Goal: Navigation & Orientation: Find specific page/section

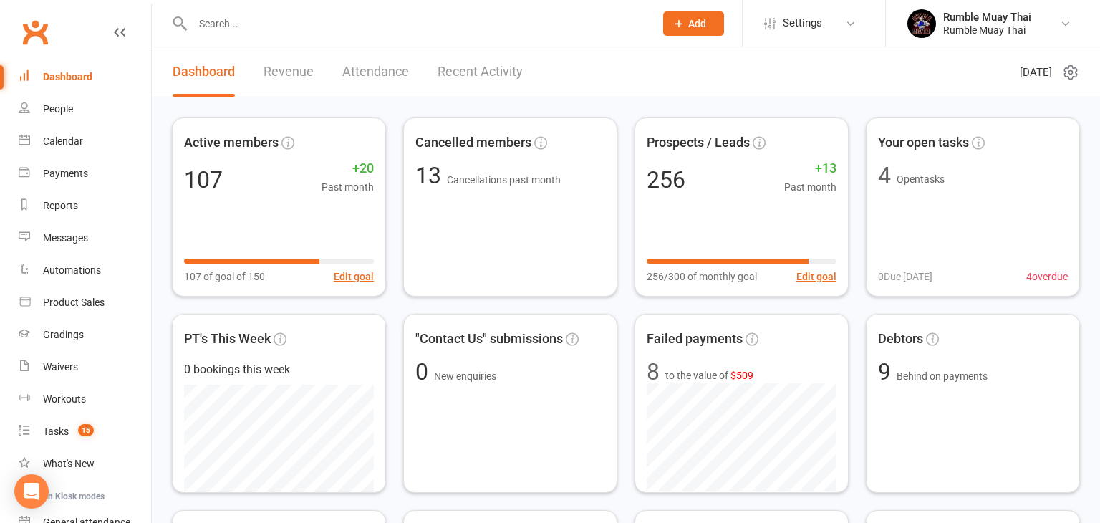
click at [286, 76] on link "Revenue" at bounding box center [289, 71] width 50 height 49
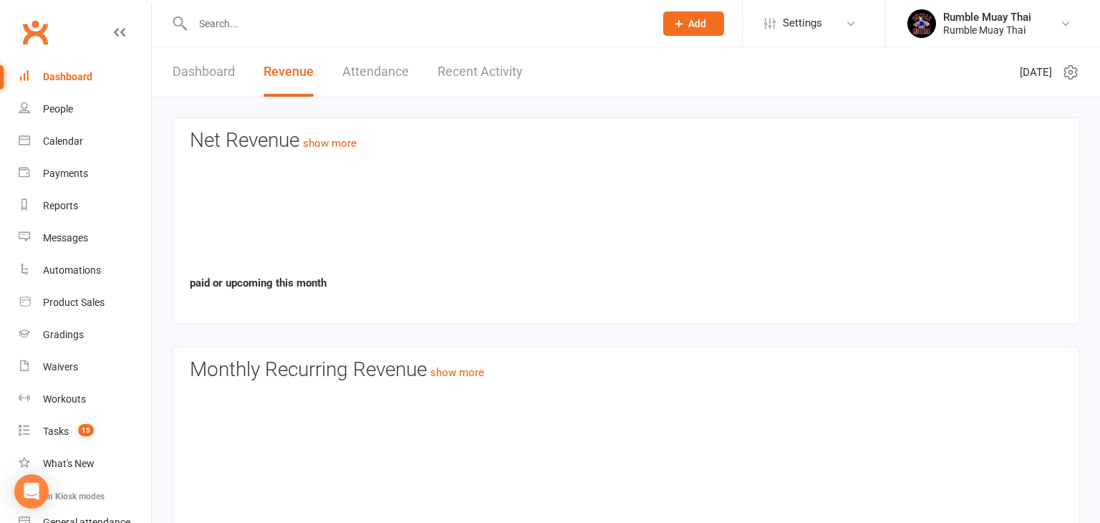
click at [286, 76] on link "Revenue" at bounding box center [289, 71] width 50 height 49
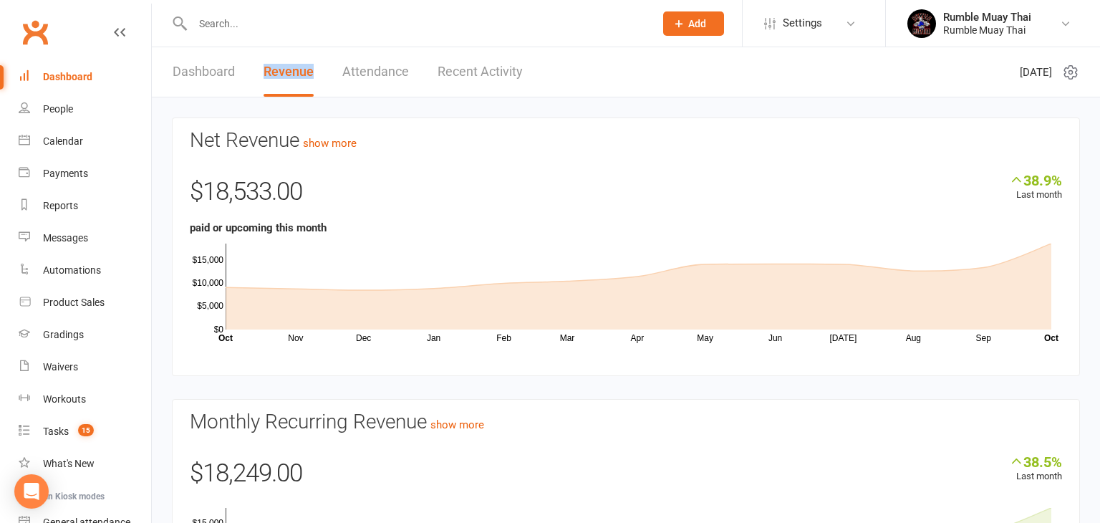
click at [205, 74] on link "Dashboard" at bounding box center [204, 71] width 62 height 49
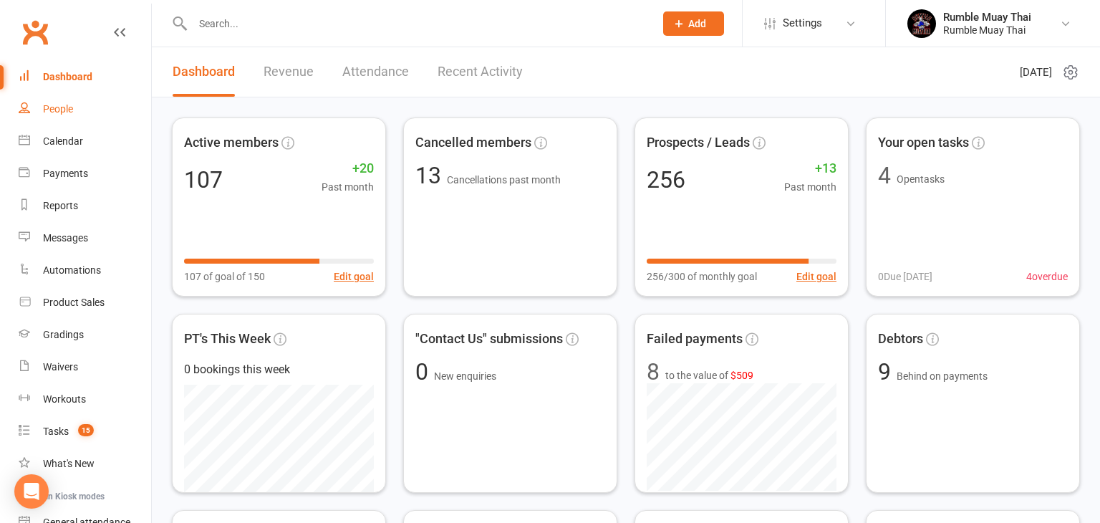
click at [53, 111] on div "People" at bounding box center [58, 108] width 30 height 11
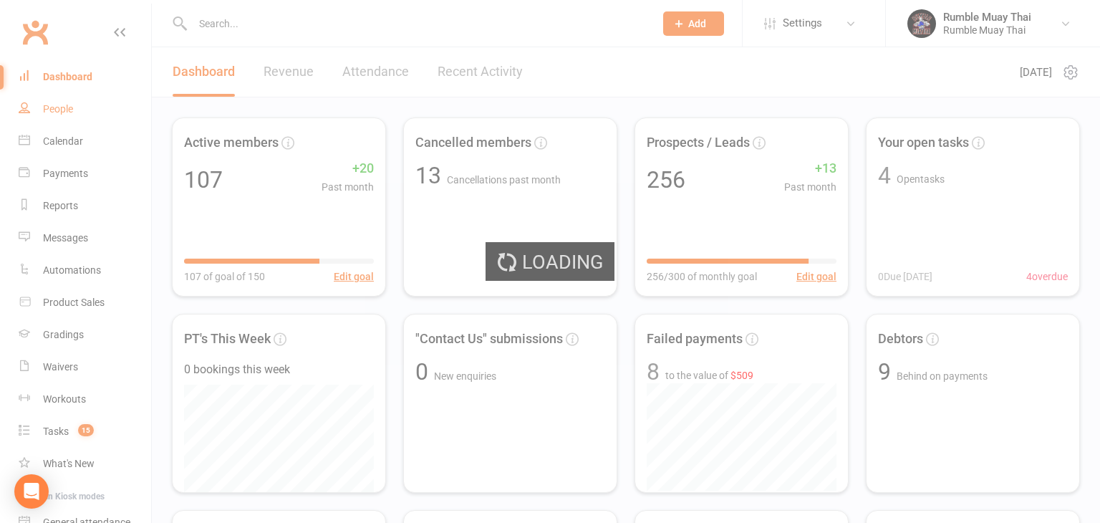
click at [53, 111] on div "Loading" at bounding box center [550, 261] width 1100 height 523
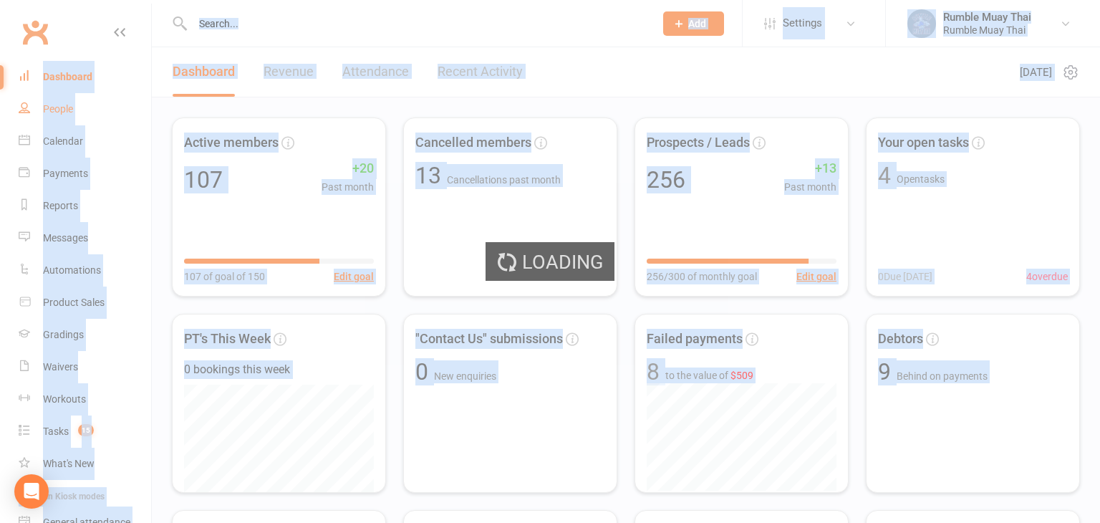
select select "100"
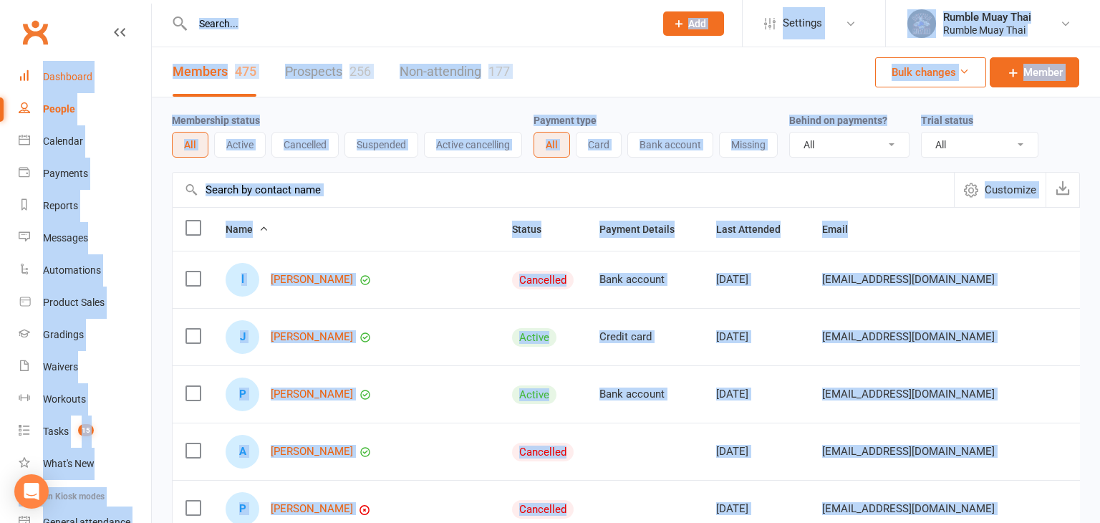
click at [59, 79] on div "Dashboard" at bounding box center [67, 76] width 49 height 11
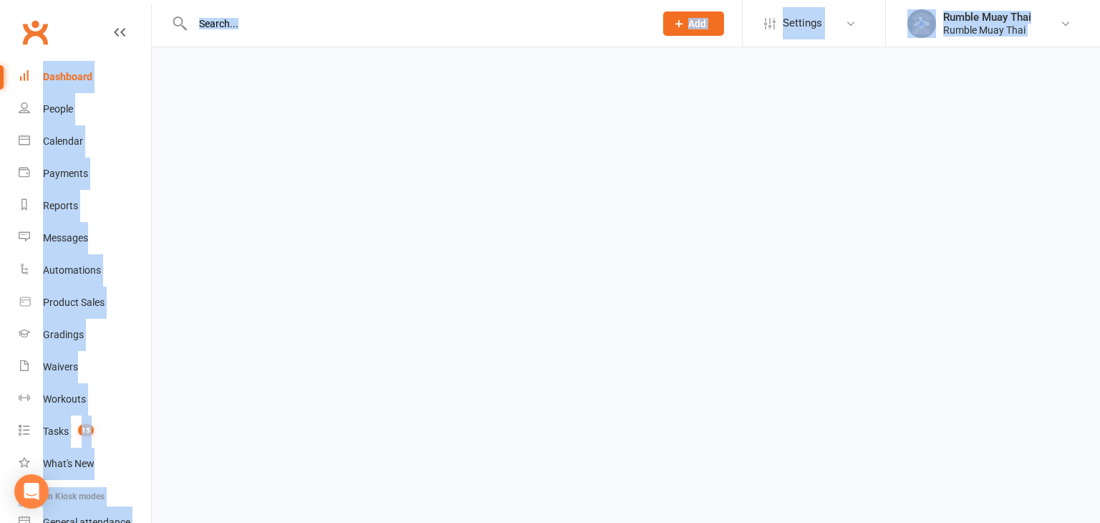
click at [59, 79] on div "Dashboard" at bounding box center [67, 76] width 49 height 11
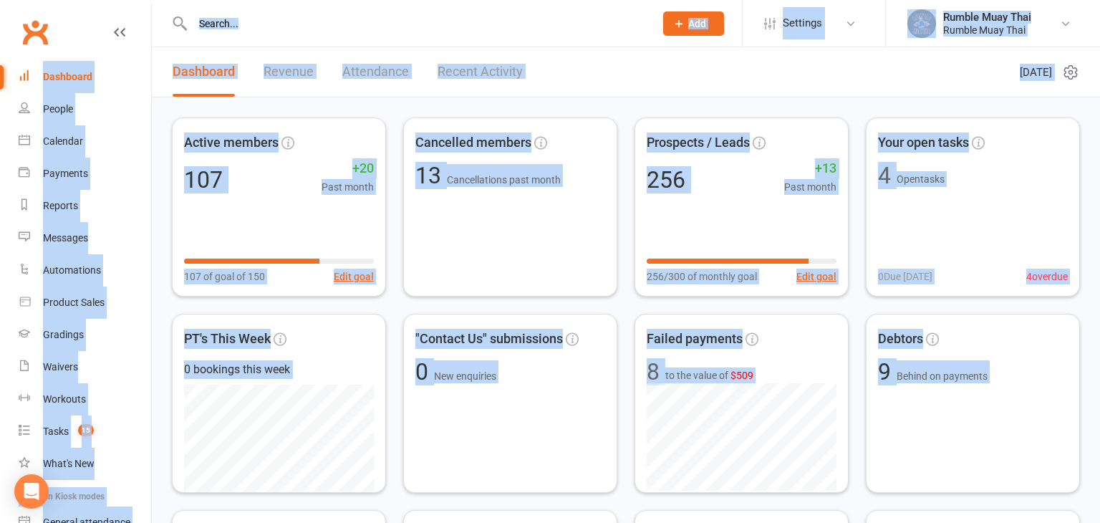
click at [286, 74] on link "Revenue" at bounding box center [289, 71] width 50 height 49
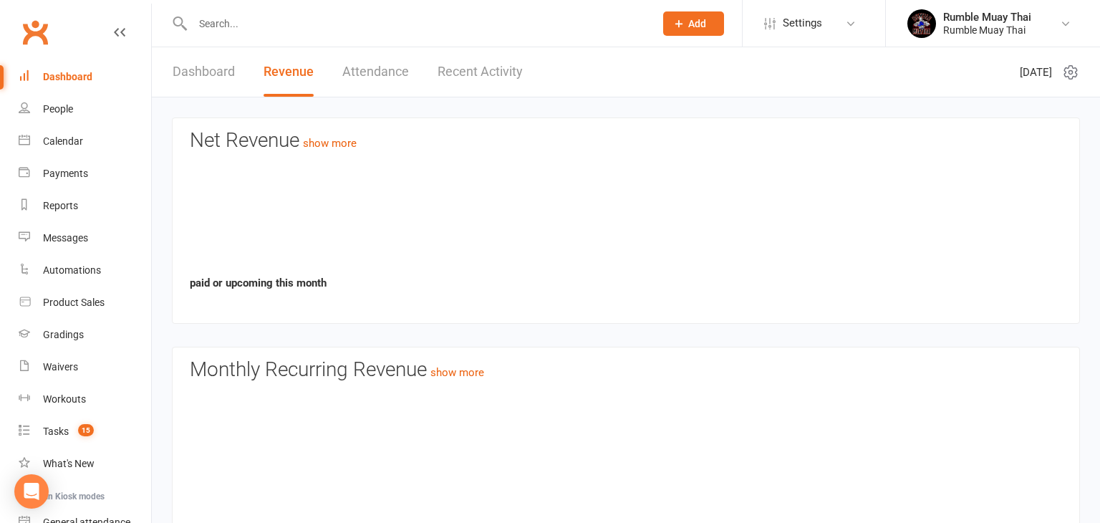
click at [286, 74] on link "Revenue" at bounding box center [289, 71] width 50 height 49
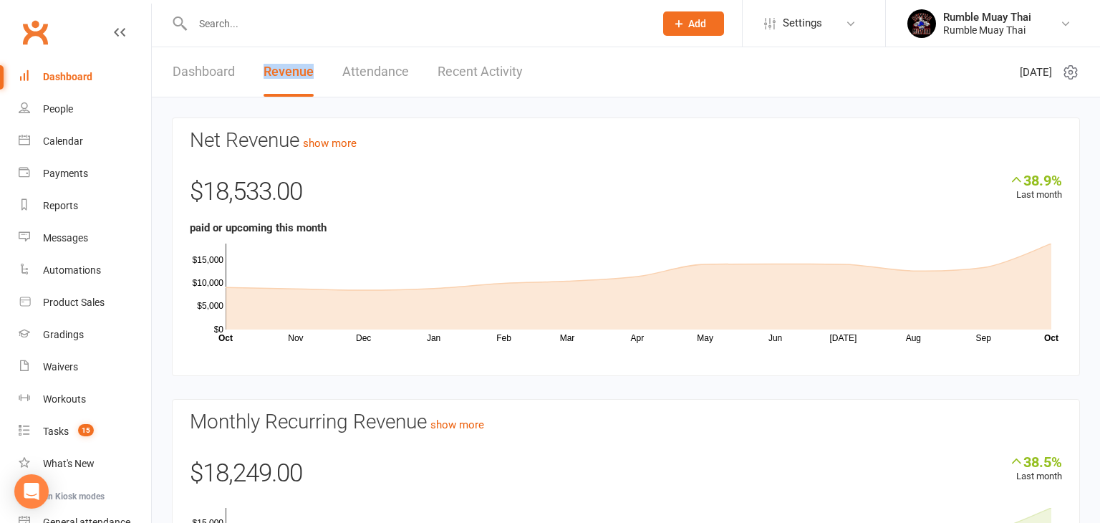
click at [198, 73] on link "Dashboard" at bounding box center [204, 71] width 62 height 49
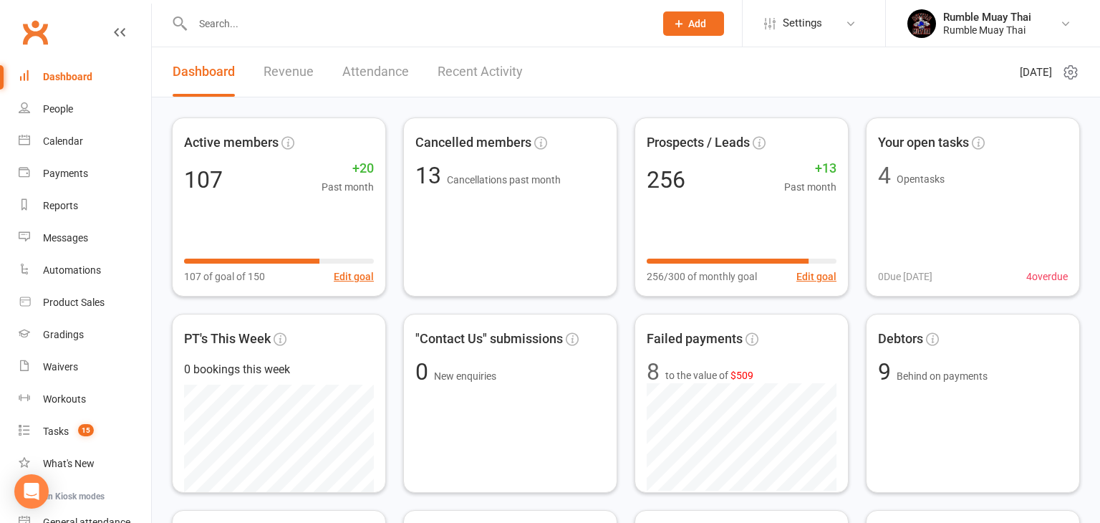
click at [198, 73] on link "Dashboard" at bounding box center [204, 71] width 62 height 49
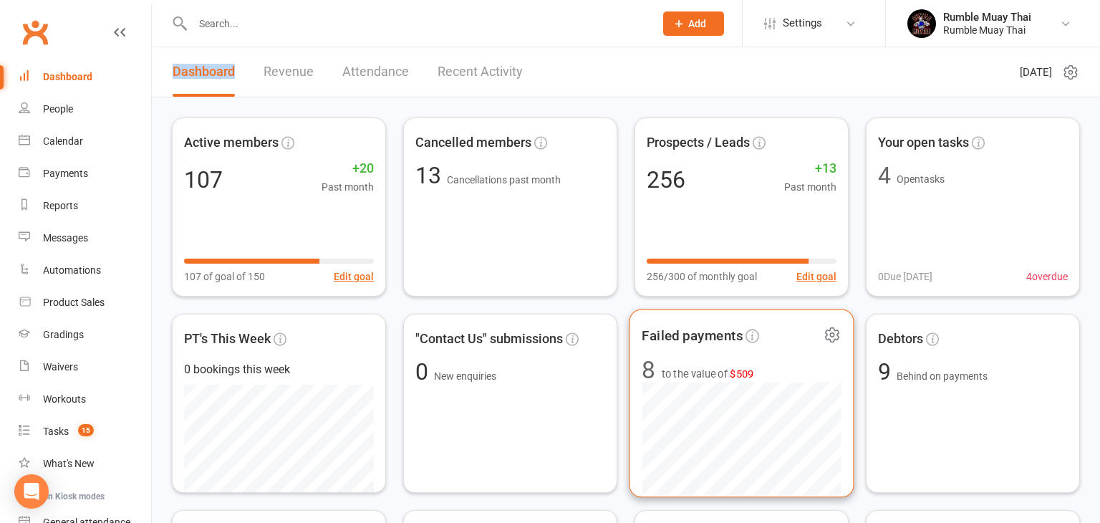
click at [729, 376] on span "to the value of $509" at bounding box center [708, 373] width 92 height 17
click at [0, 0] on div "Loading" at bounding box center [0, 0] width 0 height 0
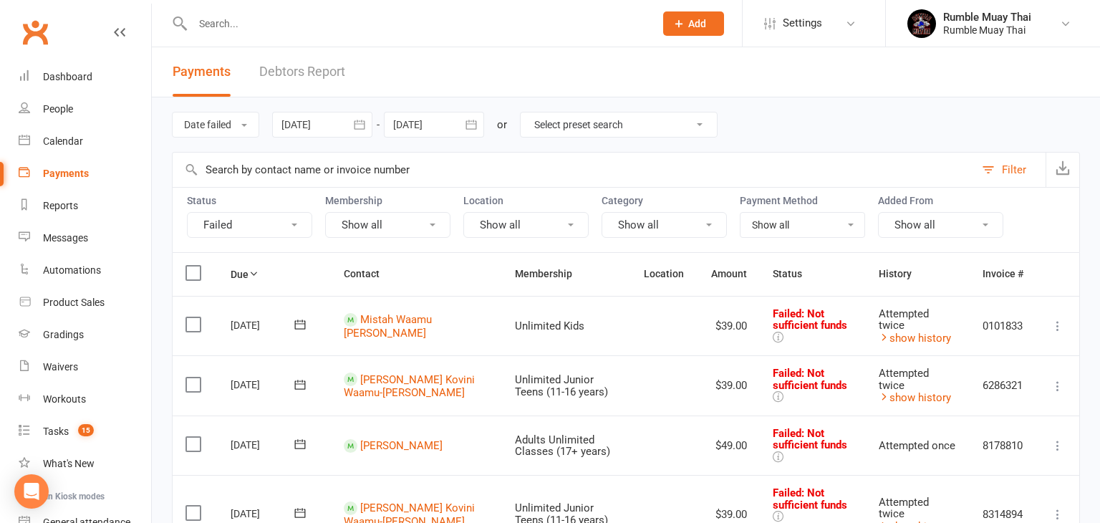
click at [61, 78] on div "Dashboard" at bounding box center [67, 76] width 49 height 11
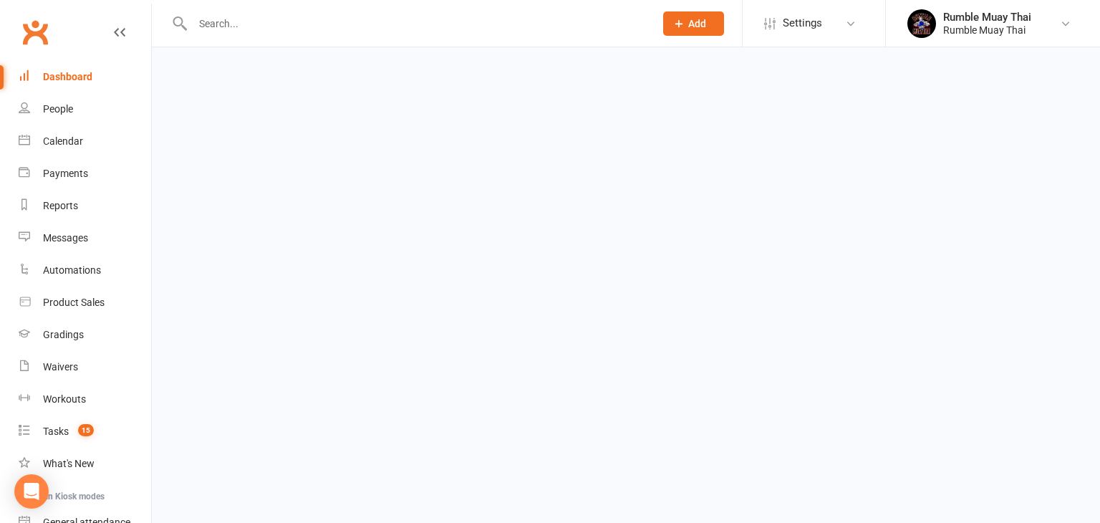
click at [61, 78] on div "Dashboard" at bounding box center [67, 76] width 49 height 11
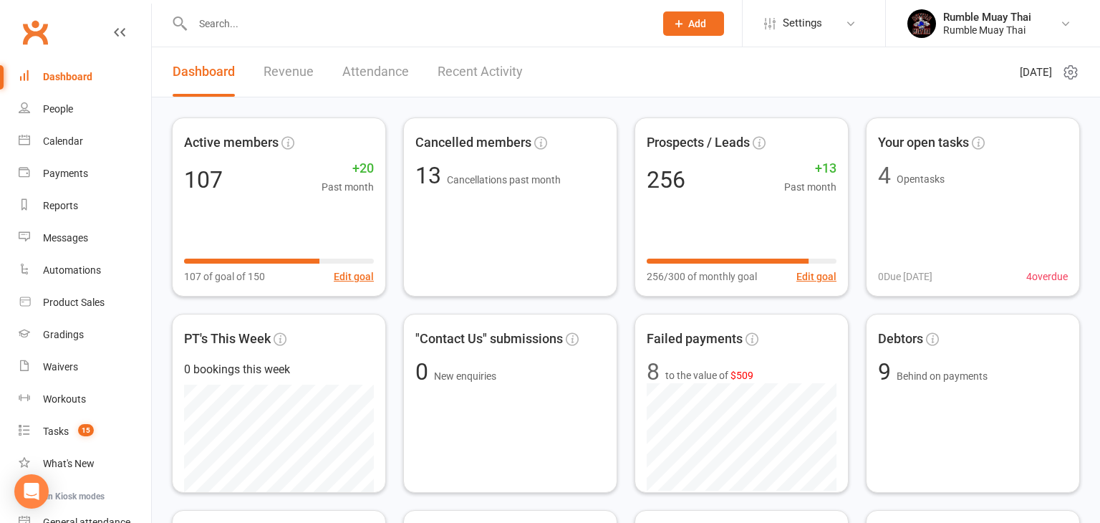
click at [289, 73] on link "Revenue" at bounding box center [289, 71] width 50 height 49
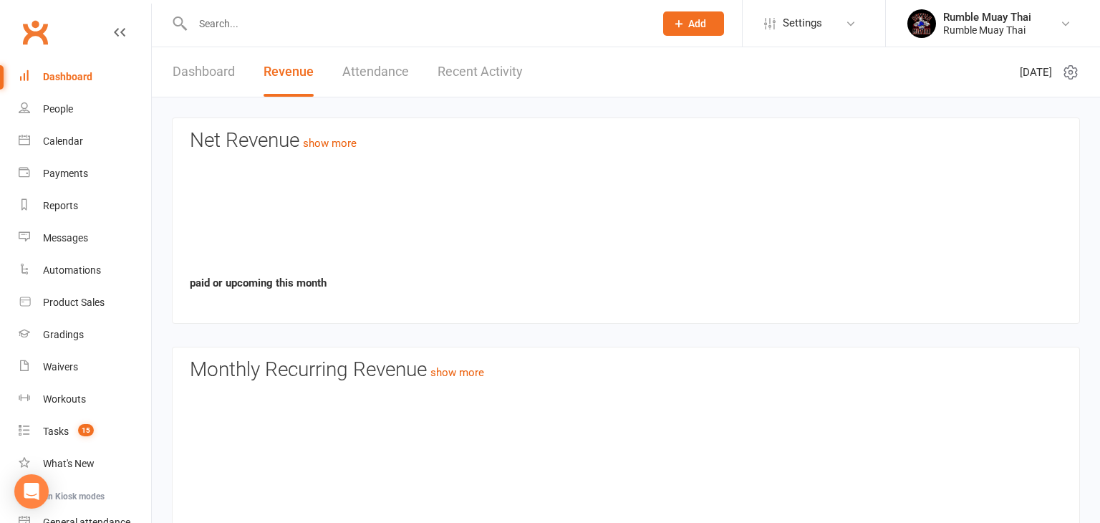
click at [289, 73] on link "Revenue" at bounding box center [289, 71] width 50 height 49
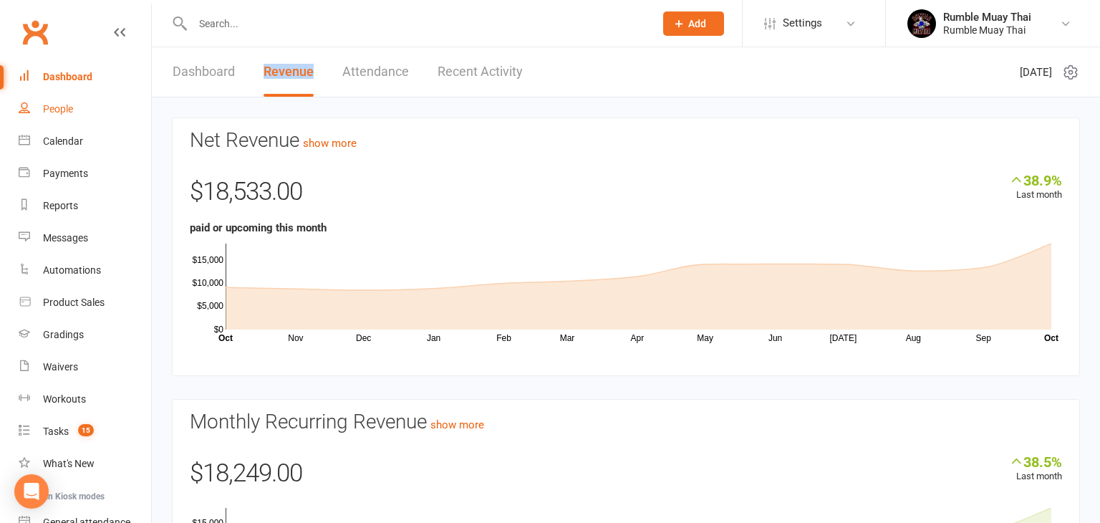
click at [63, 110] on div "People" at bounding box center [58, 108] width 30 height 11
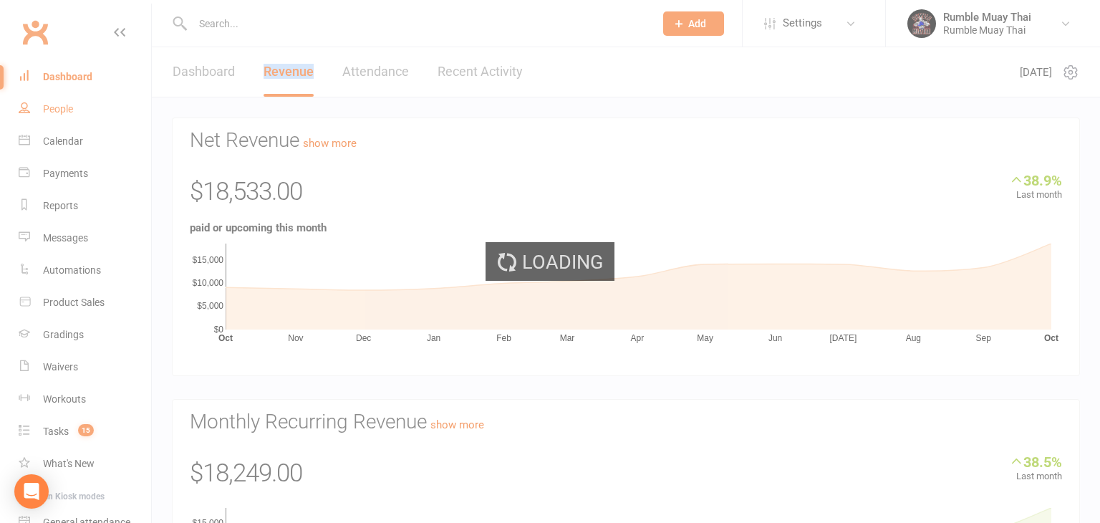
click at [63, 110] on div "Loading" at bounding box center [550, 261] width 1100 height 523
select select "100"
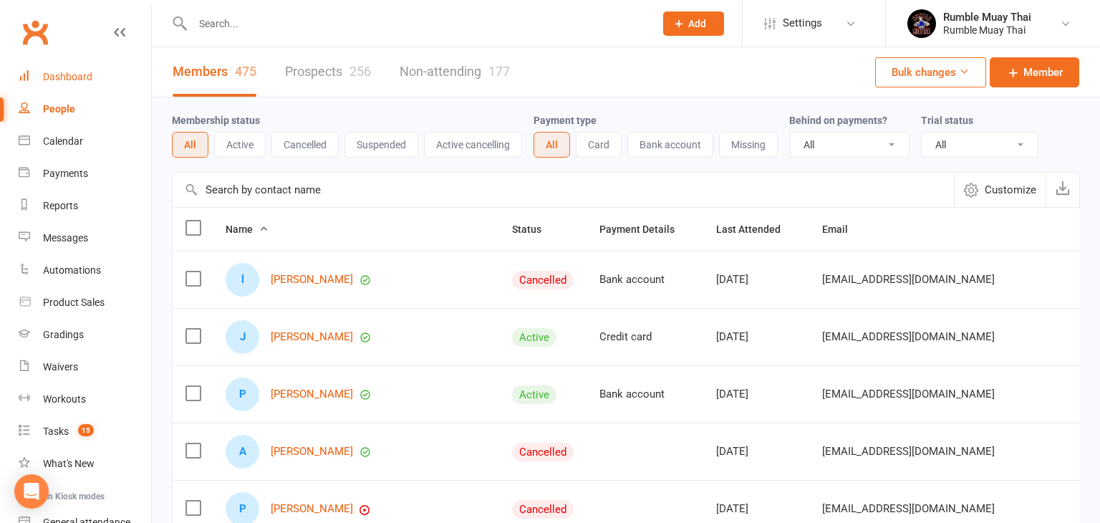
click at [69, 79] on div "Dashboard" at bounding box center [67, 76] width 49 height 11
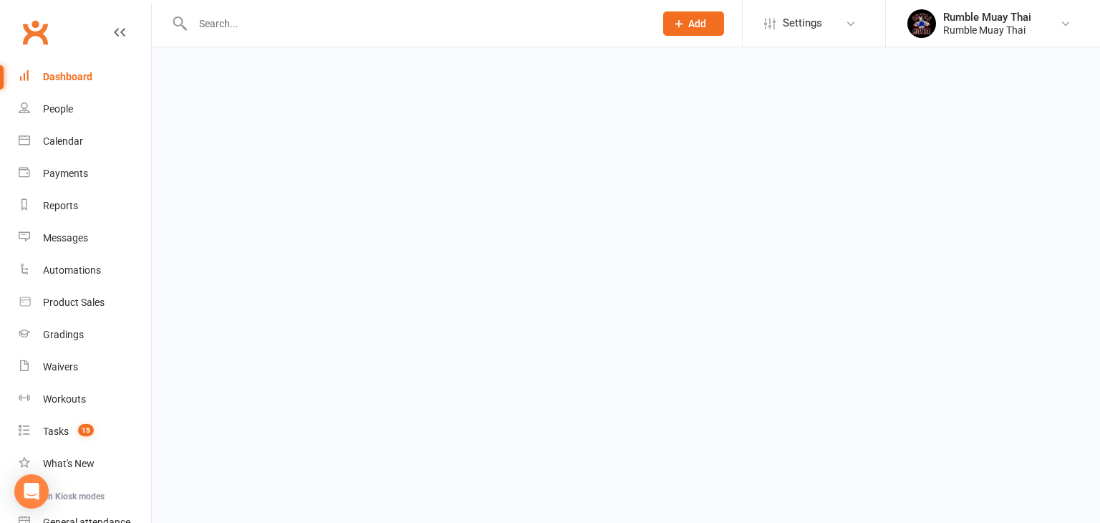
click at [69, 79] on div "Dashboard" at bounding box center [67, 76] width 49 height 11
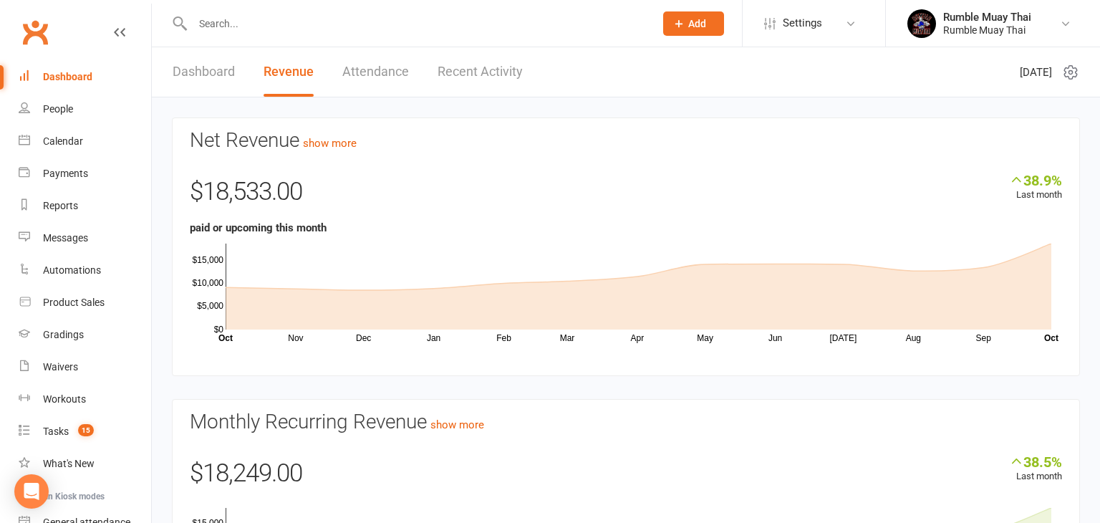
click at [163, 438] on div "Net Revenue show more 38.9% Last month $18,533.00 paid or upcoming this month N…" at bounding box center [626, 390] width 930 height 546
click at [194, 72] on link "Dashboard" at bounding box center [204, 71] width 62 height 49
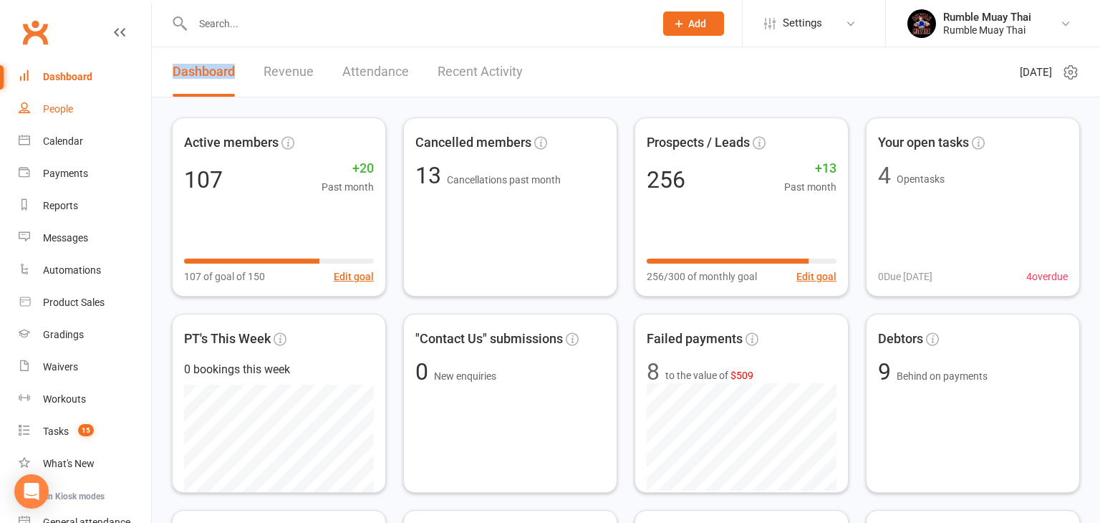
click at [52, 112] on div "People" at bounding box center [58, 108] width 30 height 11
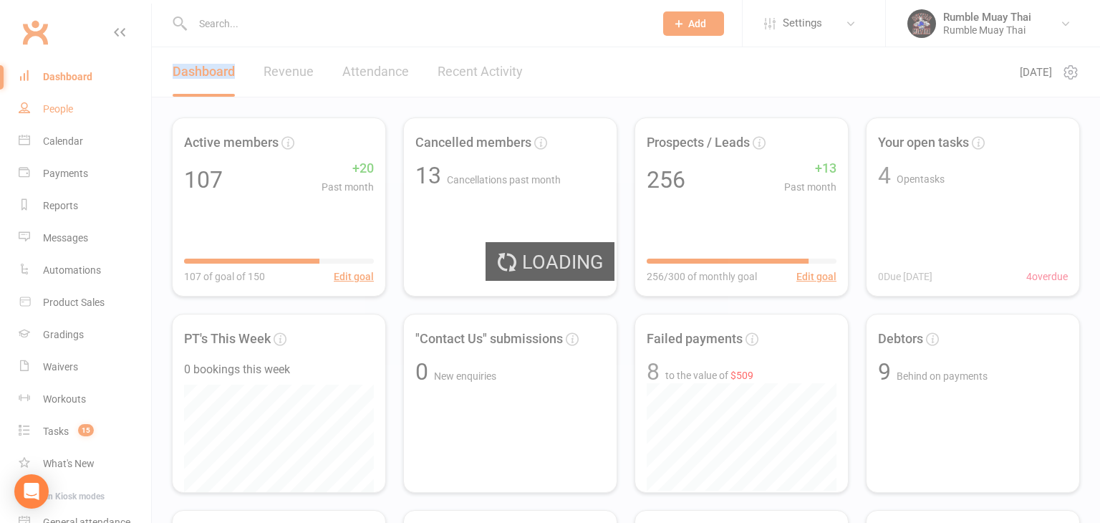
click at [52, 112] on div "Loading" at bounding box center [550, 261] width 1100 height 523
select select "100"
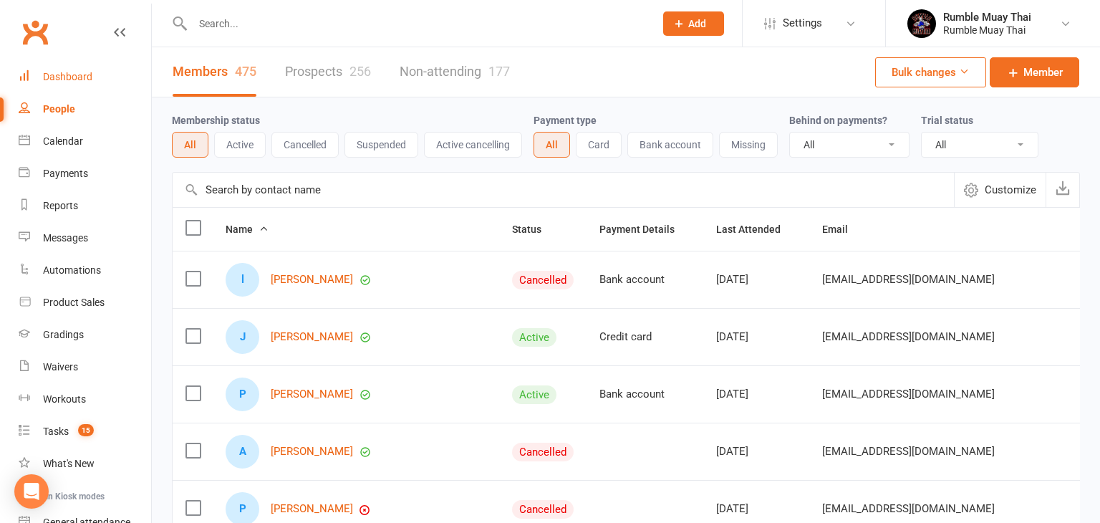
click at [62, 77] on div "Dashboard" at bounding box center [67, 76] width 49 height 11
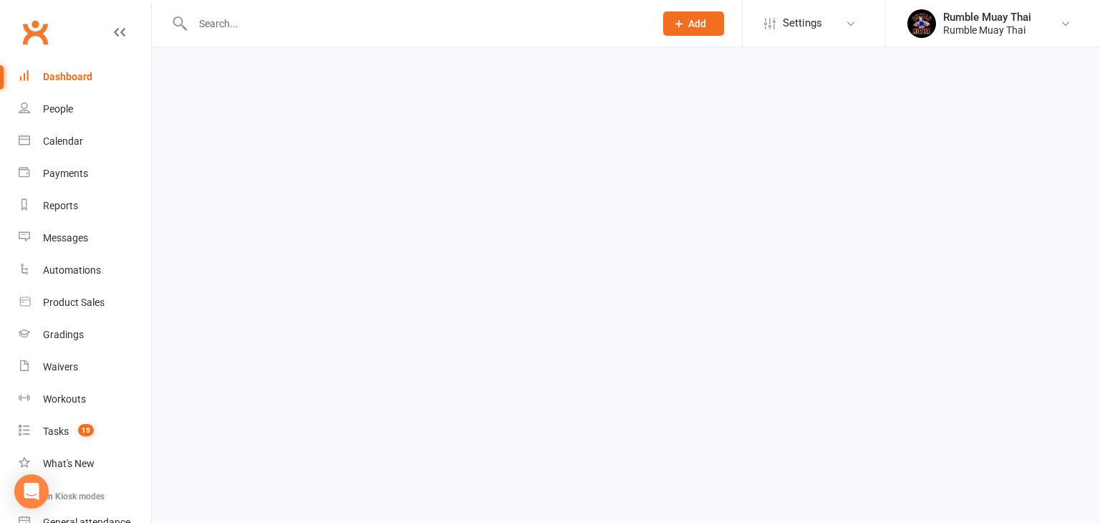
click at [62, 77] on div "Dashboard" at bounding box center [67, 76] width 49 height 11
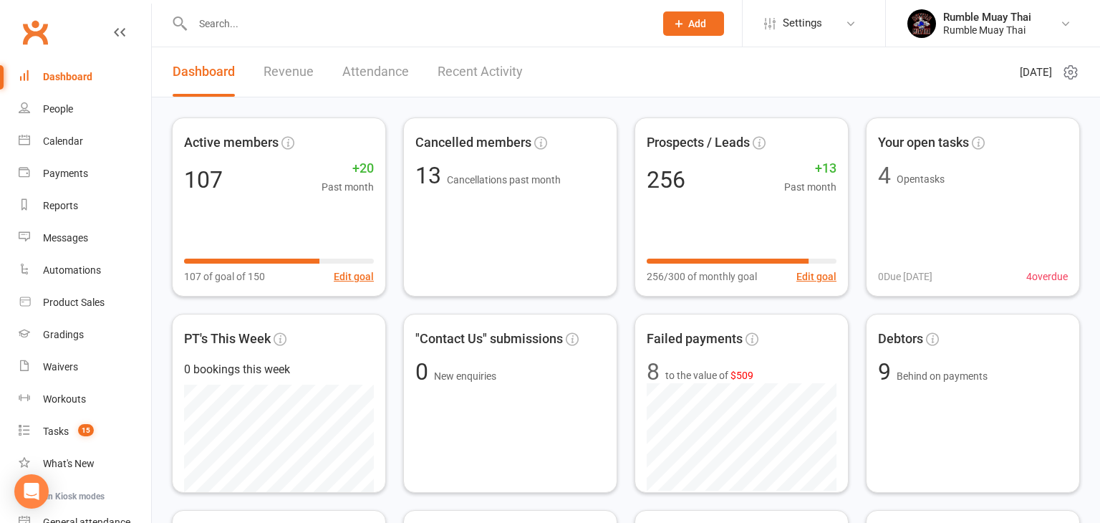
click at [286, 74] on link "Revenue" at bounding box center [289, 71] width 50 height 49
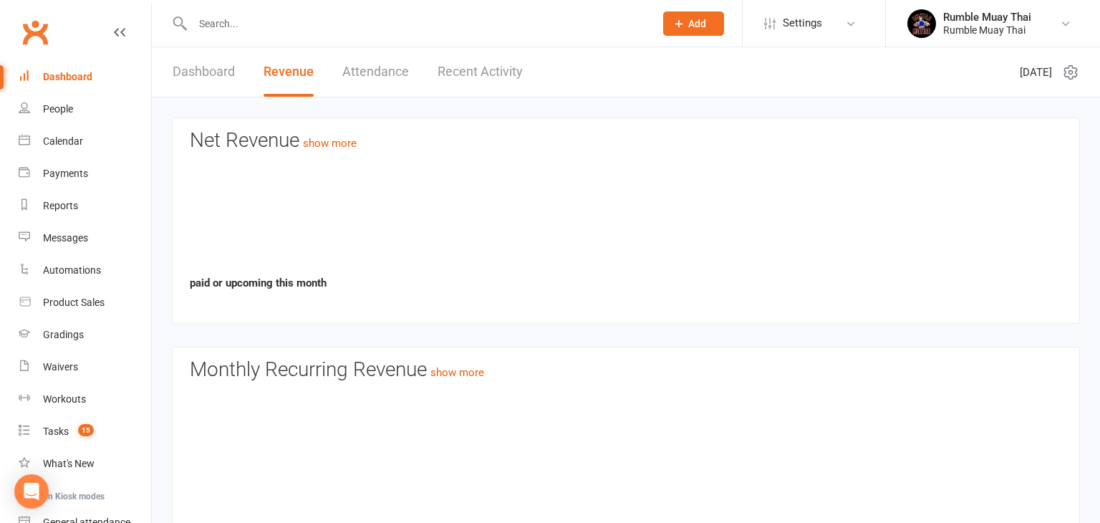
click at [286, 74] on link "Revenue" at bounding box center [289, 71] width 50 height 49
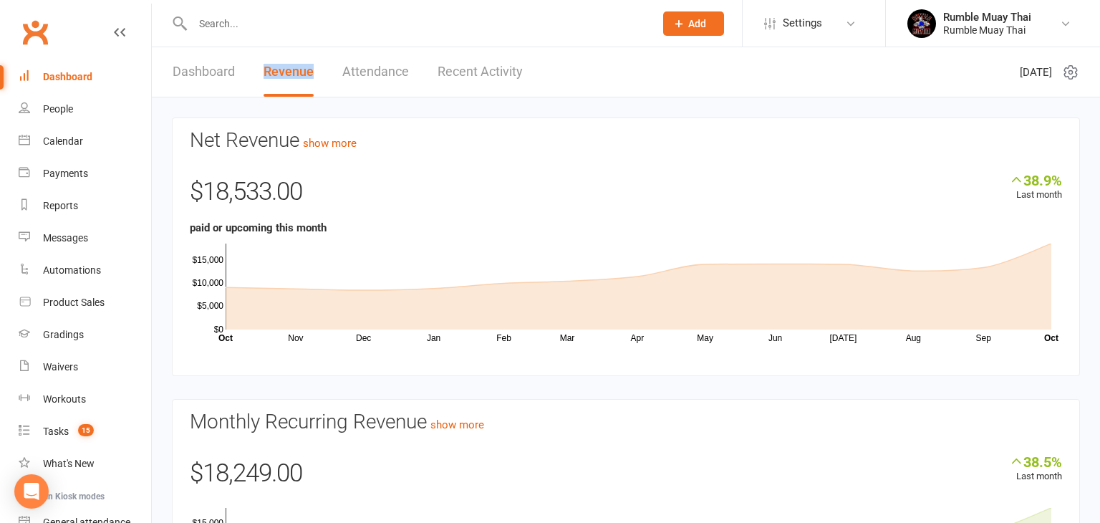
click at [196, 74] on link "Dashboard" at bounding box center [204, 71] width 62 height 49
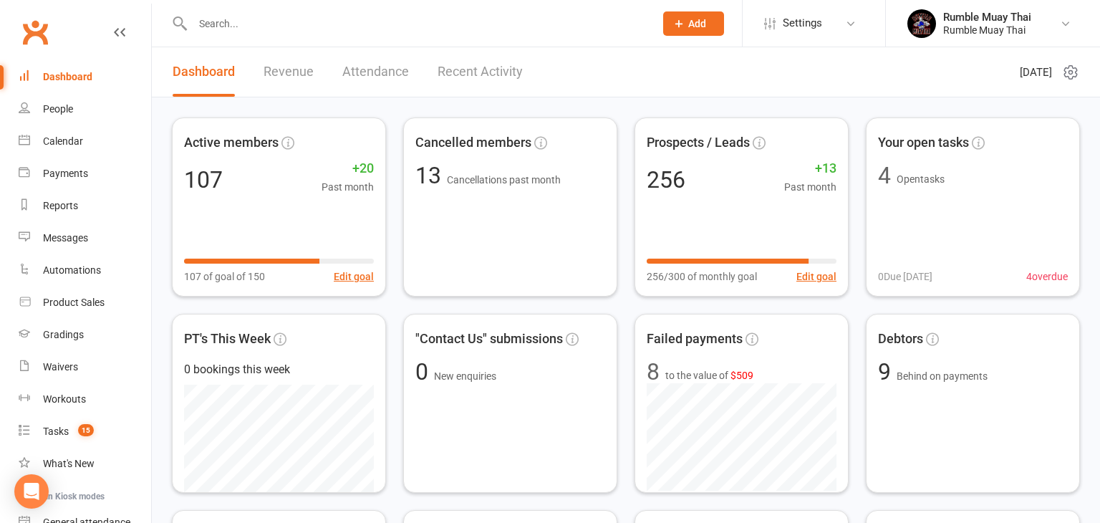
click at [196, 74] on link "Dashboard" at bounding box center [204, 71] width 62 height 49
click at [60, 112] on div "People" at bounding box center [58, 108] width 30 height 11
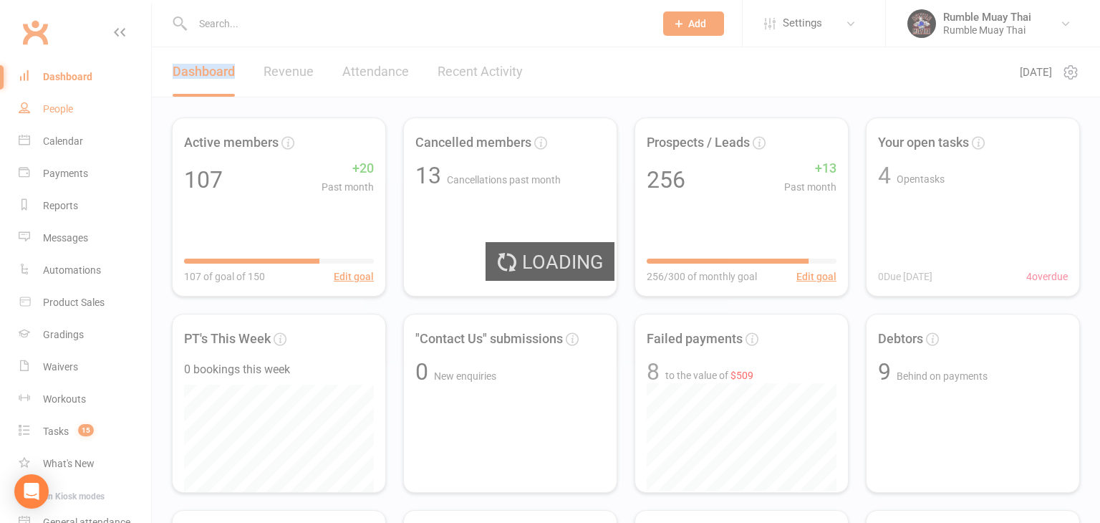
click at [60, 112] on div "Loading" at bounding box center [550, 261] width 1100 height 523
click at [284, 75] on div "Loading" at bounding box center [550, 261] width 1100 height 523
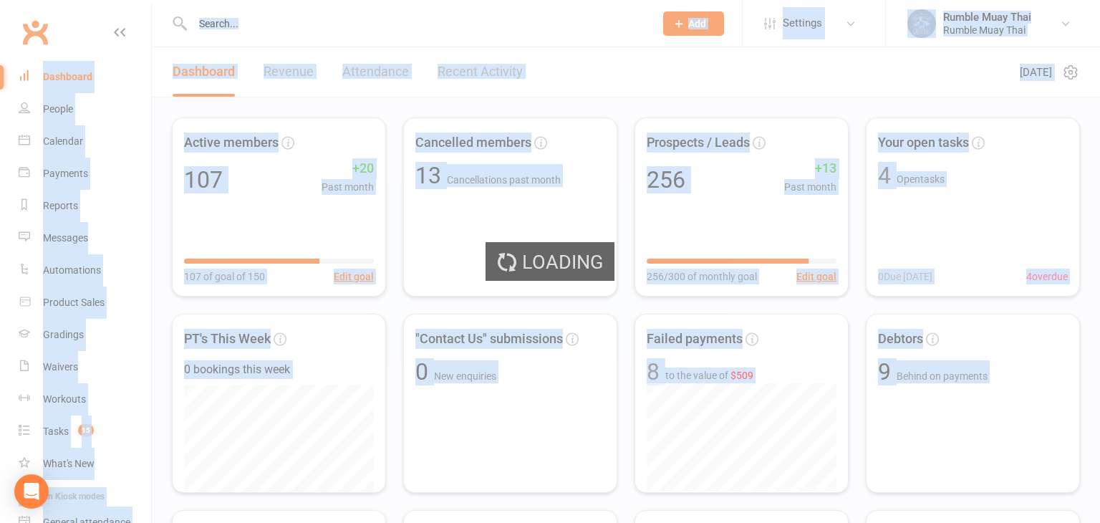
click at [284, 73] on div "Loading" at bounding box center [550, 261] width 1100 height 523
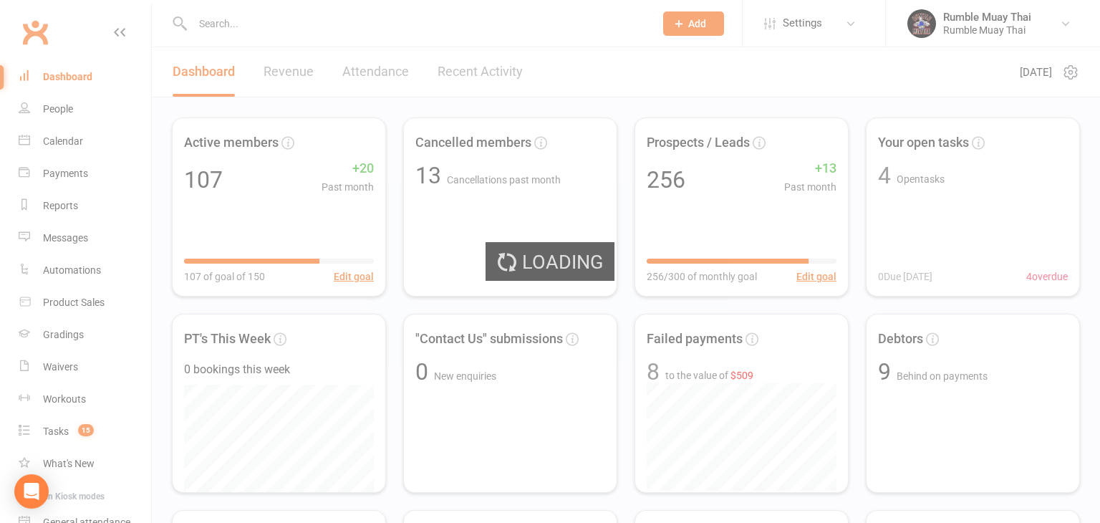
click at [284, 73] on div "Loading" at bounding box center [550, 261] width 1100 height 523
